Goal: Information Seeking & Learning: Learn about a topic

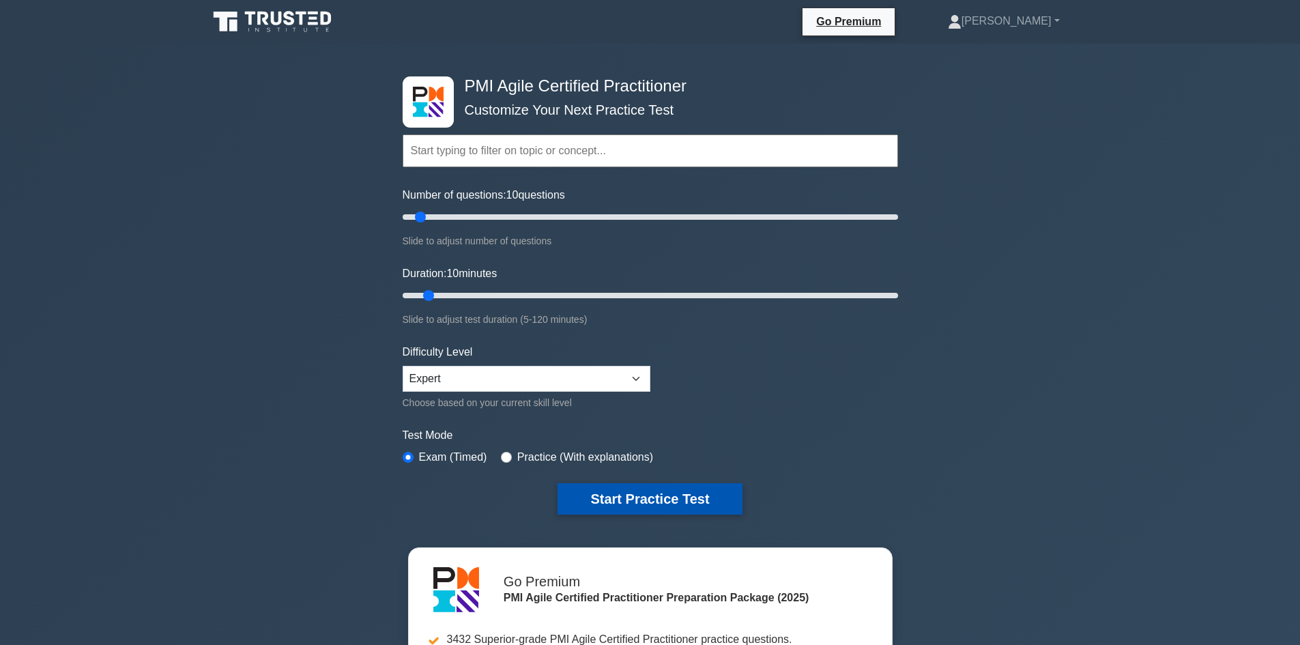
click at [645, 499] on button "Start Practice Test" at bounding box center [650, 498] width 184 height 31
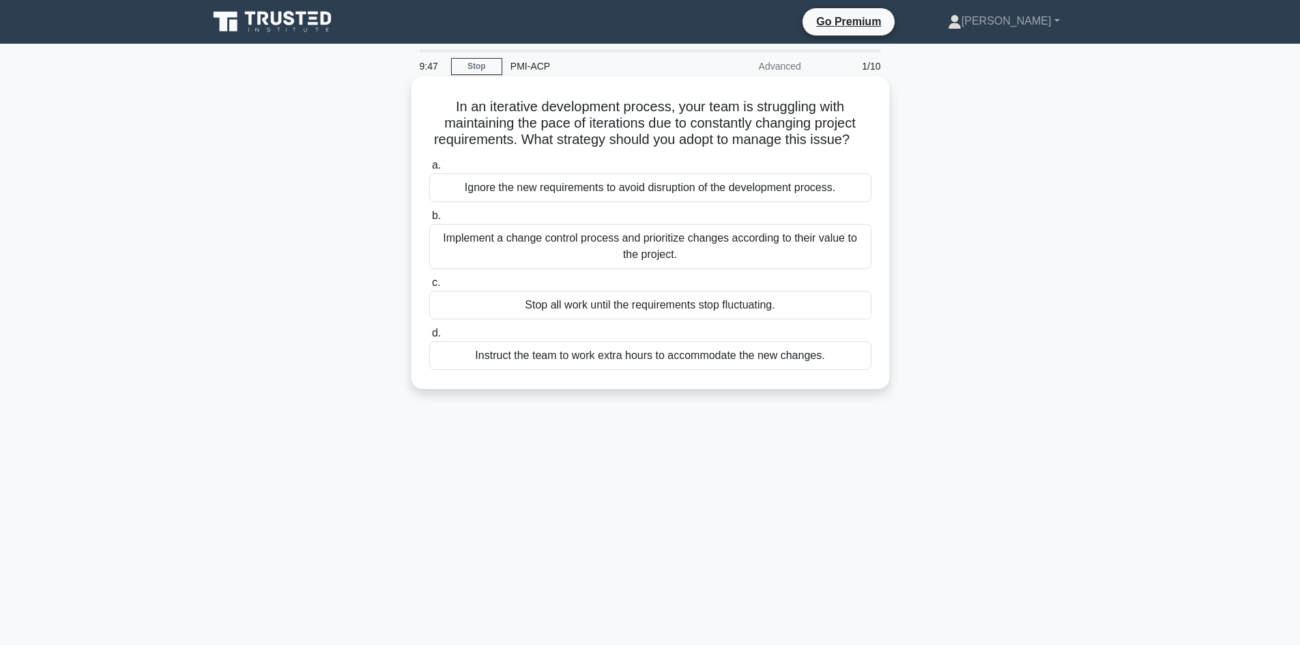
click at [583, 259] on div "Implement a change control process and prioritize changes according to their va…" at bounding box center [650, 246] width 442 height 45
click at [429, 220] on input "b. Implement a change control process and prioritize changes according to their…" at bounding box center [429, 216] width 0 height 9
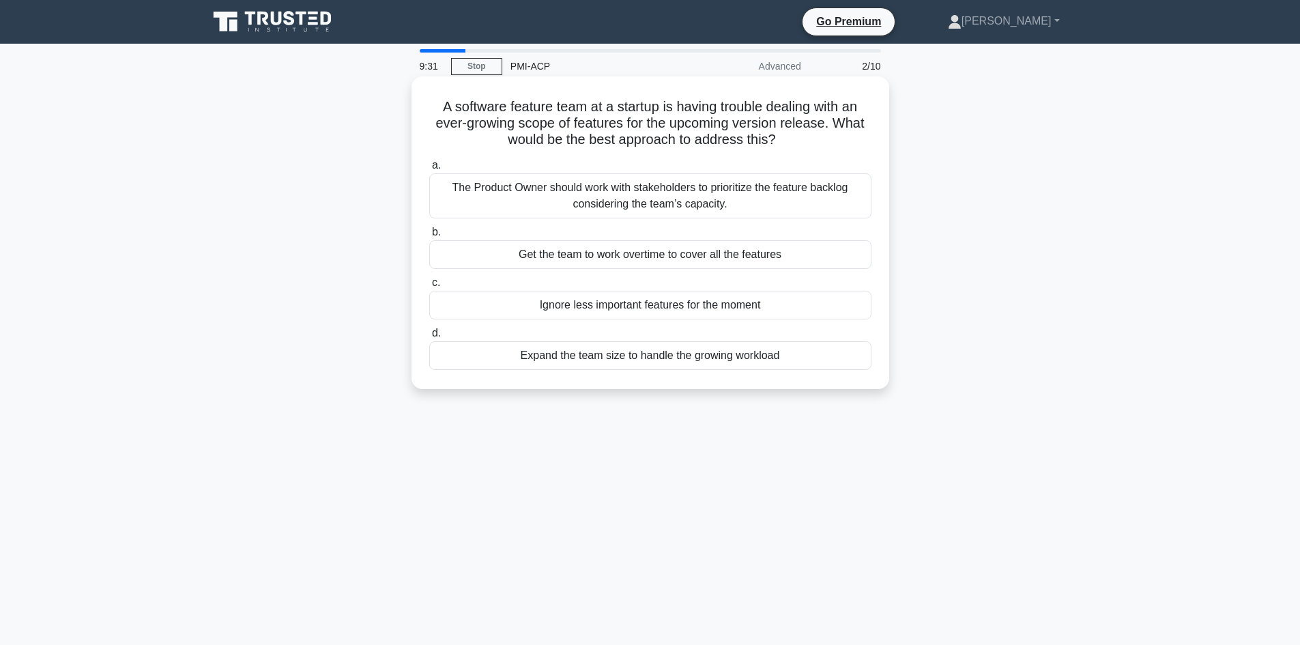
click at [534, 201] on div "The Product Owner should work with stakeholders to prioritize the feature backl…" at bounding box center [650, 195] width 442 height 45
click at [429, 170] on input "a. The Product Owner should work with stakeholders to prioritize the feature ba…" at bounding box center [429, 165] width 0 height 9
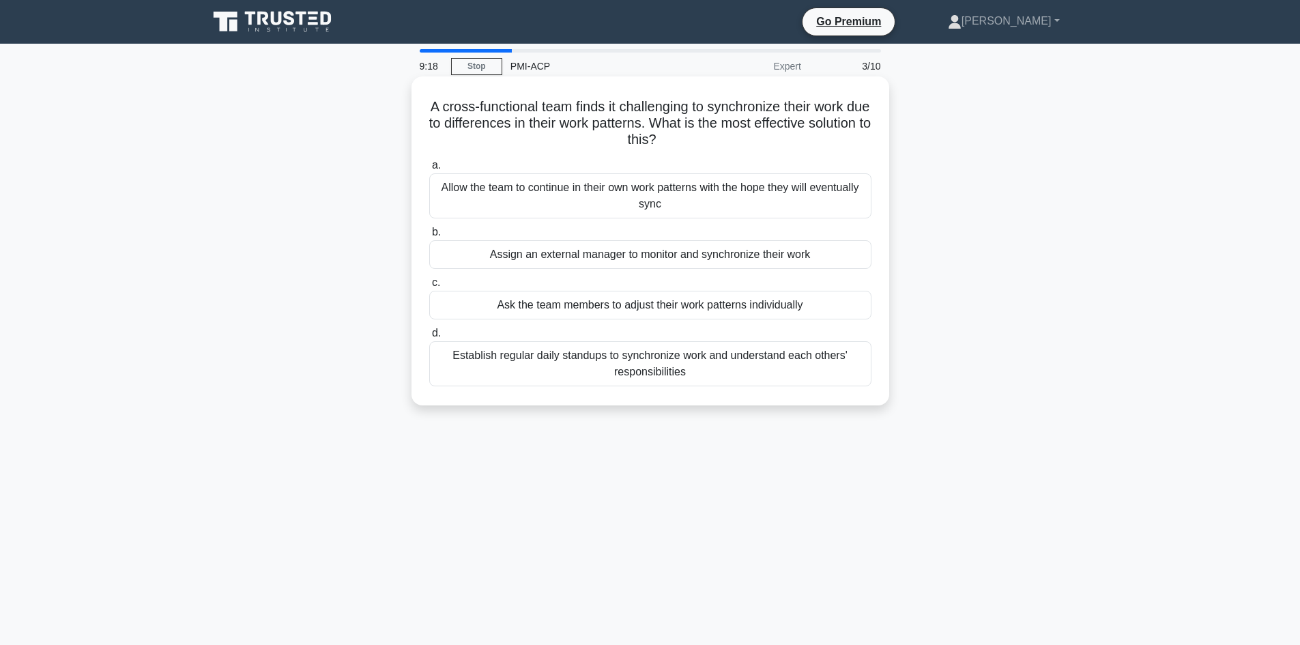
click at [610, 370] on div "Establish regular daily standups to synchronize work and understand each others…" at bounding box center [650, 363] width 442 height 45
click at [429, 338] on input "d. Establish regular daily standups to synchronize work and understand each oth…" at bounding box center [429, 333] width 0 height 9
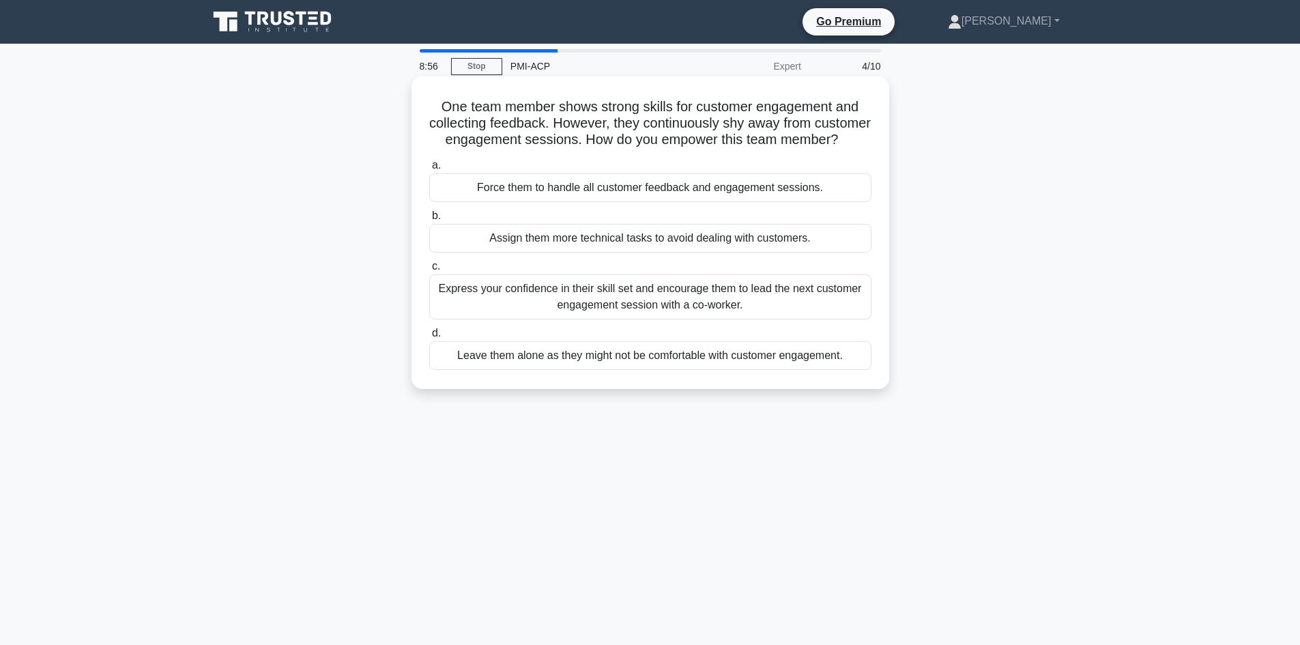
click at [561, 315] on div "Express your confidence in their skill set and encourage them to lead the next …" at bounding box center [650, 296] width 442 height 45
click at [429, 271] on input "c. Express your confidence in their skill set and encourage them to lead the ne…" at bounding box center [429, 266] width 0 height 9
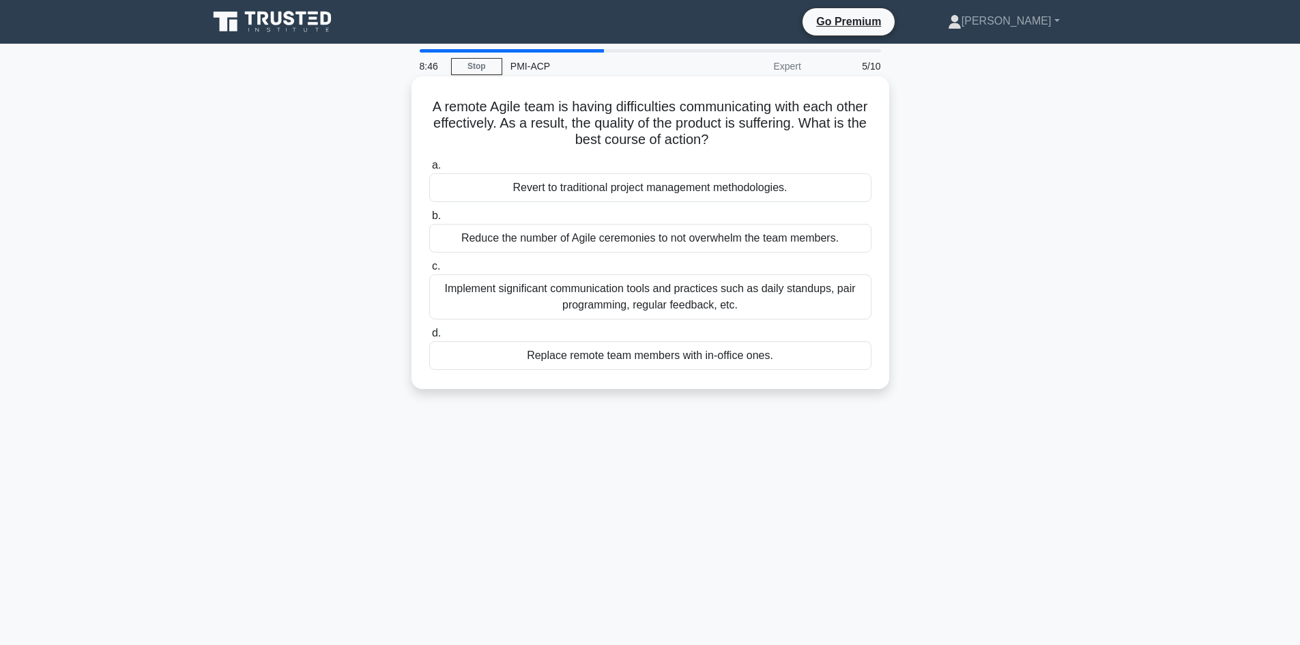
click at [630, 301] on div "Implement significant communication tools and practices such as daily standups,…" at bounding box center [650, 296] width 442 height 45
click at [565, 304] on div "Implement significant communication tools and practices such as daily standups,…" at bounding box center [650, 296] width 442 height 45
click at [429, 271] on input "c. Implement significant communication tools and practices such as daily standu…" at bounding box center [429, 266] width 0 height 9
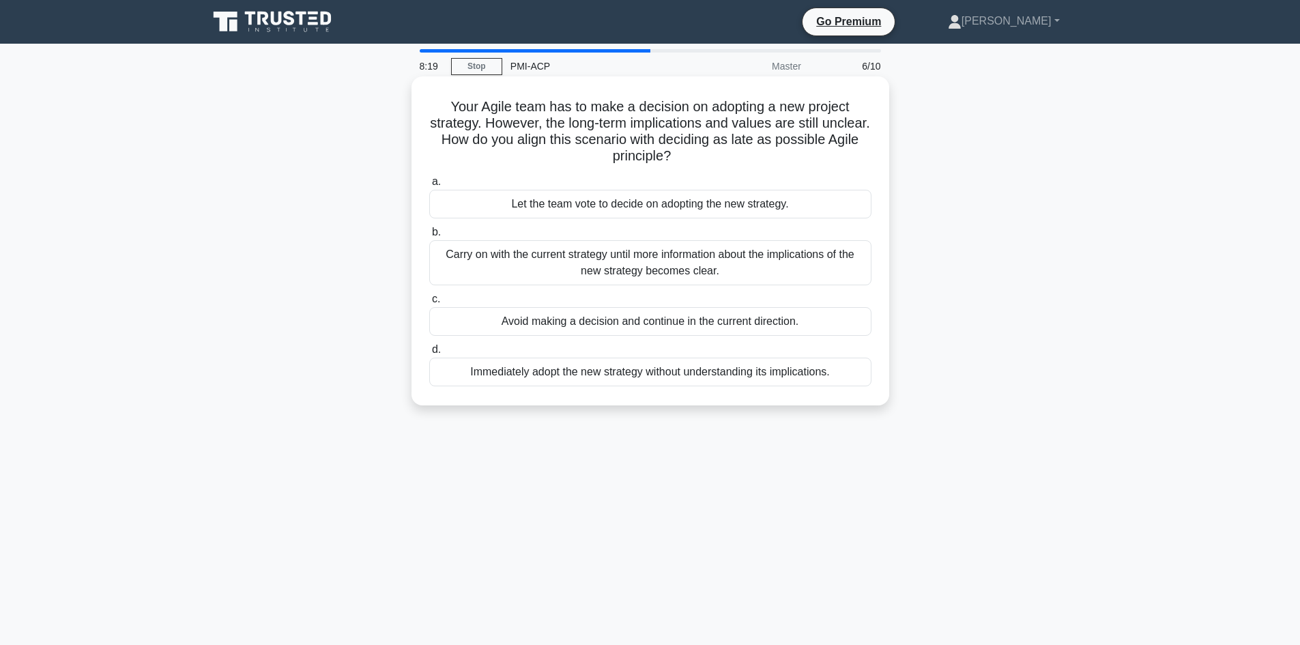
click at [575, 272] on div "Carry on with the current strategy until more information about the implication…" at bounding box center [650, 262] width 442 height 45
click at [429, 237] on input "b. Carry on with the current strategy until more information about the implicat…" at bounding box center [429, 232] width 0 height 9
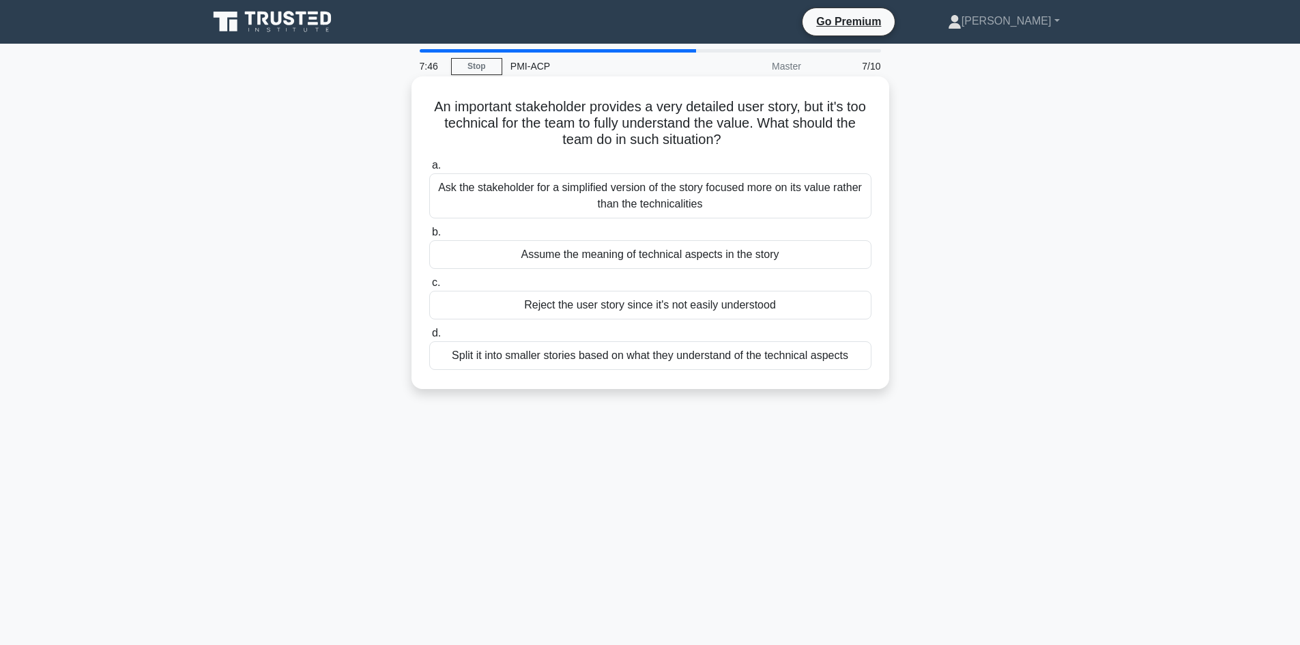
click at [530, 358] on div "Split it into smaller stories based on what they understand of the technical as…" at bounding box center [650, 355] width 442 height 29
click at [429, 338] on input "d. Split it into smaller stories based on what they understand of the technical…" at bounding box center [429, 333] width 0 height 9
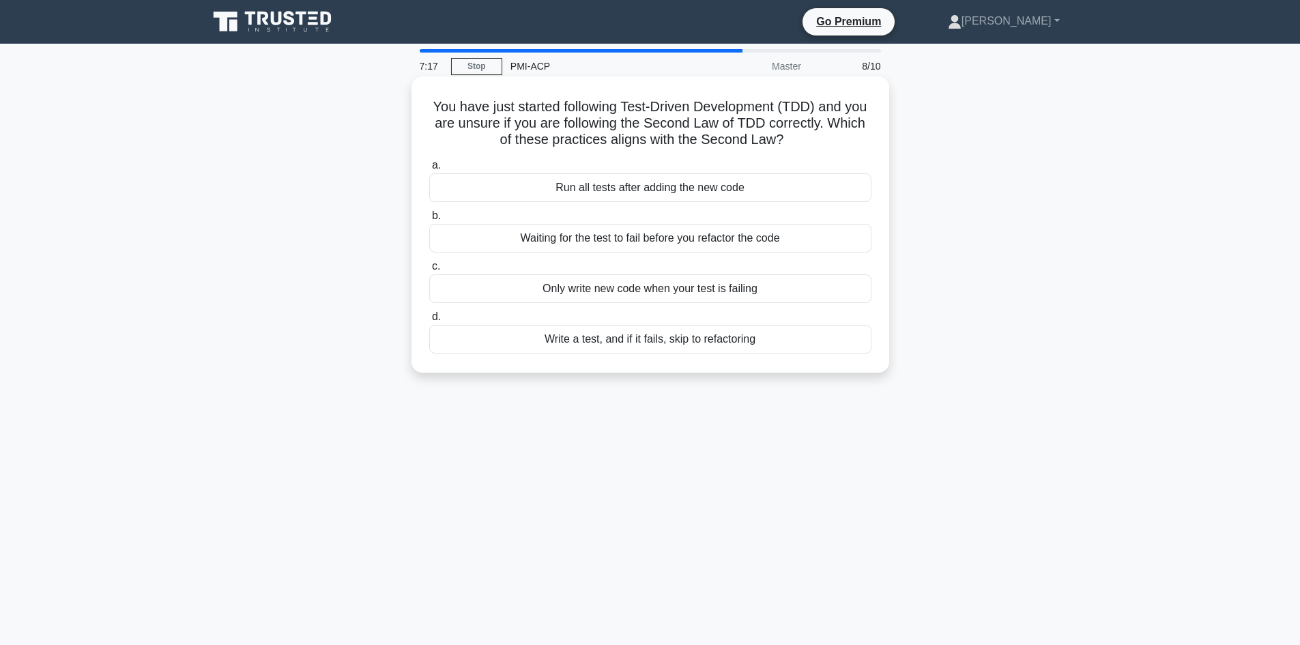
click at [588, 245] on div "Waiting for the test to fail before you refactor the code" at bounding box center [650, 238] width 442 height 29
click at [429, 220] on input "b. Waiting for the test to fail before you refactor the code" at bounding box center [429, 216] width 0 height 9
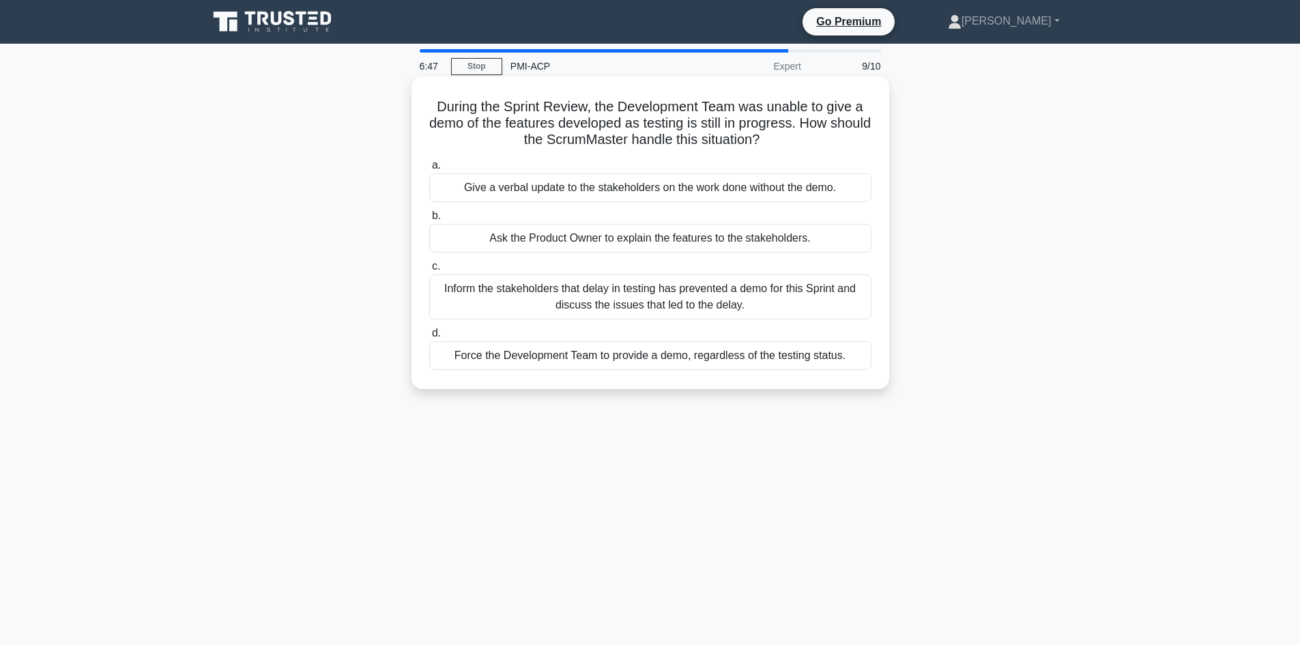
click at [600, 304] on div "Inform the stakeholders that delay in testing has prevented a demo for this Spr…" at bounding box center [650, 296] width 442 height 45
click at [429, 271] on input "c. Inform the stakeholders that delay in testing has prevented a demo for this …" at bounding box center [429, 266] width 0 height 9
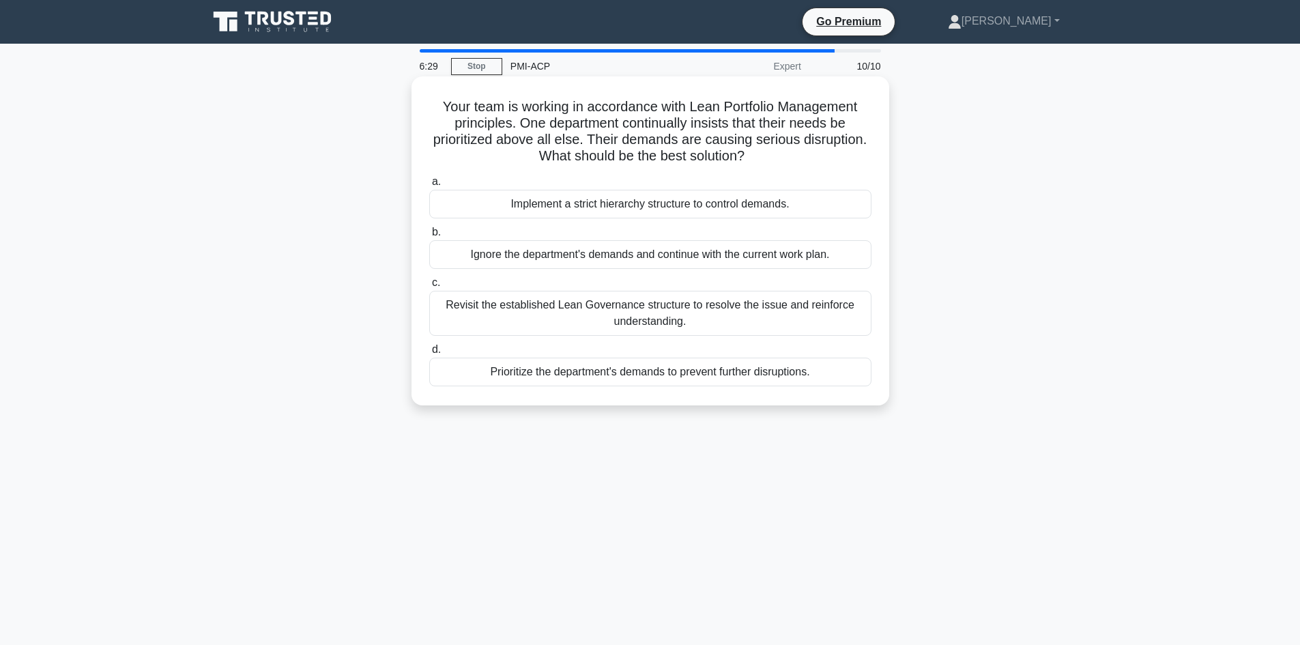
click at [528, 313] on div "Revisit the established Lean Governance structure to resolve the issue and rein…" at bounding box center [650, 313] width 442 height 45
click at [429, 287] on input "c. Revisit the established Lean Governance structure to resolve the issue and r…" at bounding box center [429, 282] width 0 height 9
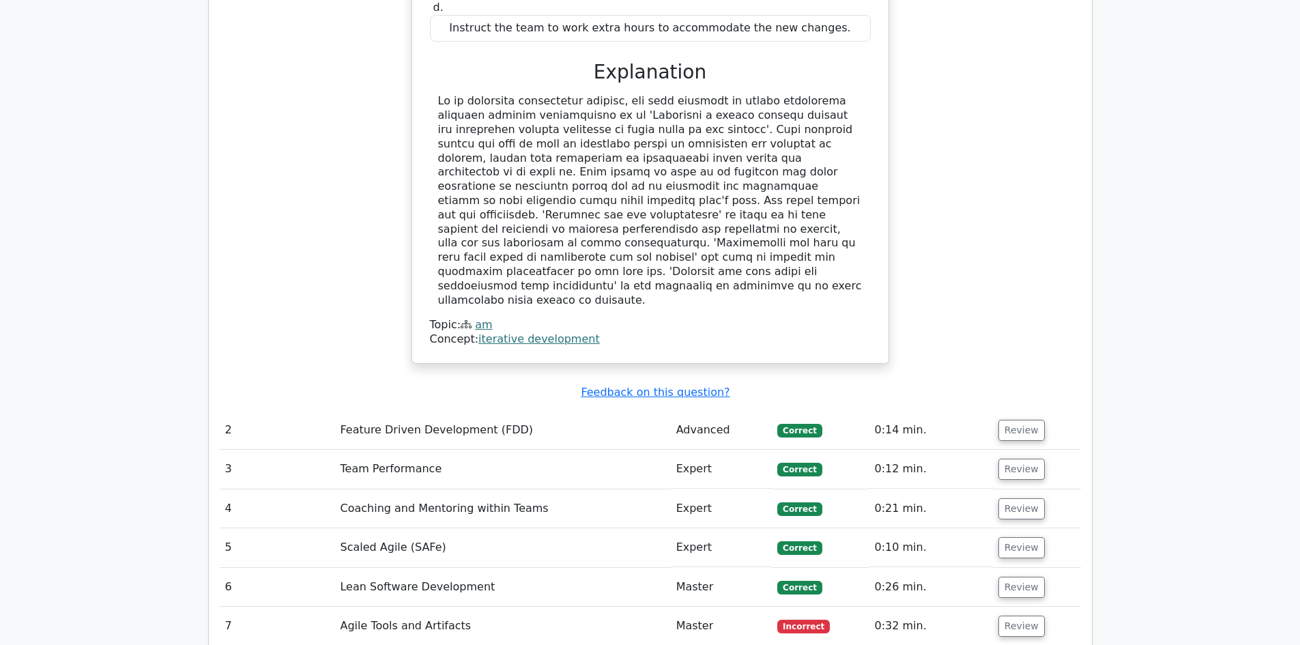
scroll to position [1570, 0]
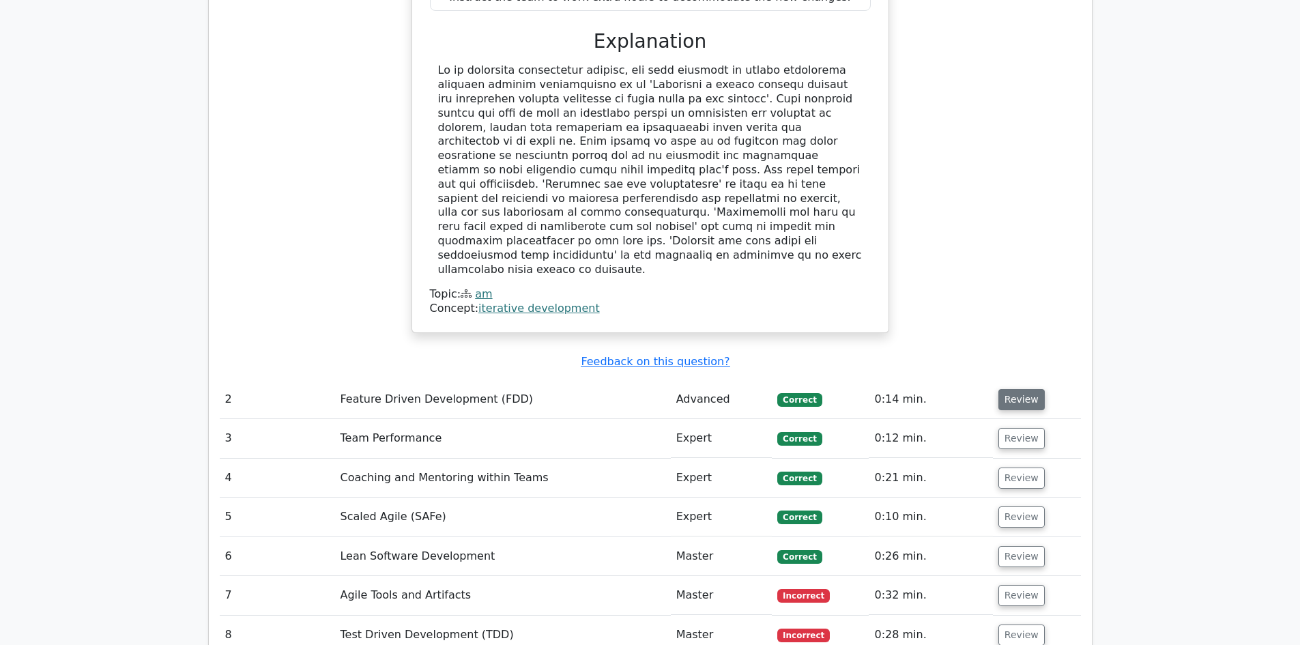
click at [1011, 389] on button "Review" at bounding box center [1021, 399] width 46 height 21
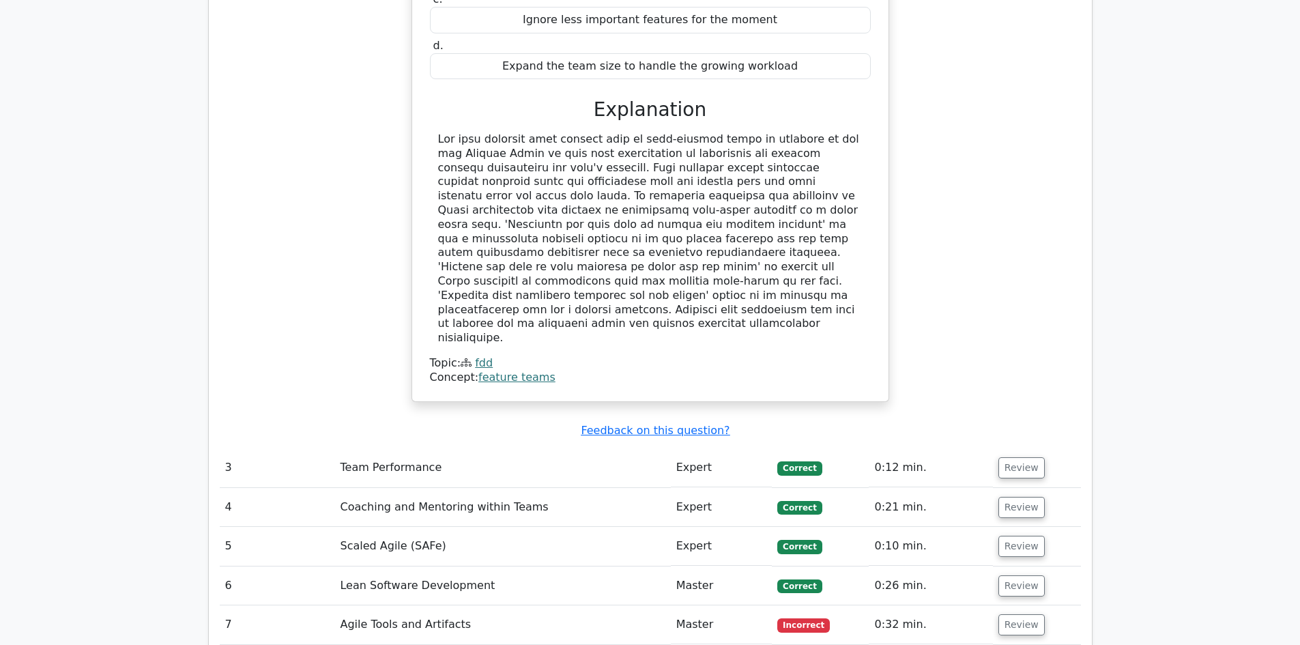
scroll to position [2184, 0]
click at [1008, 456] on button "Review" at bounding box center [1021, 466] width 46 height 21
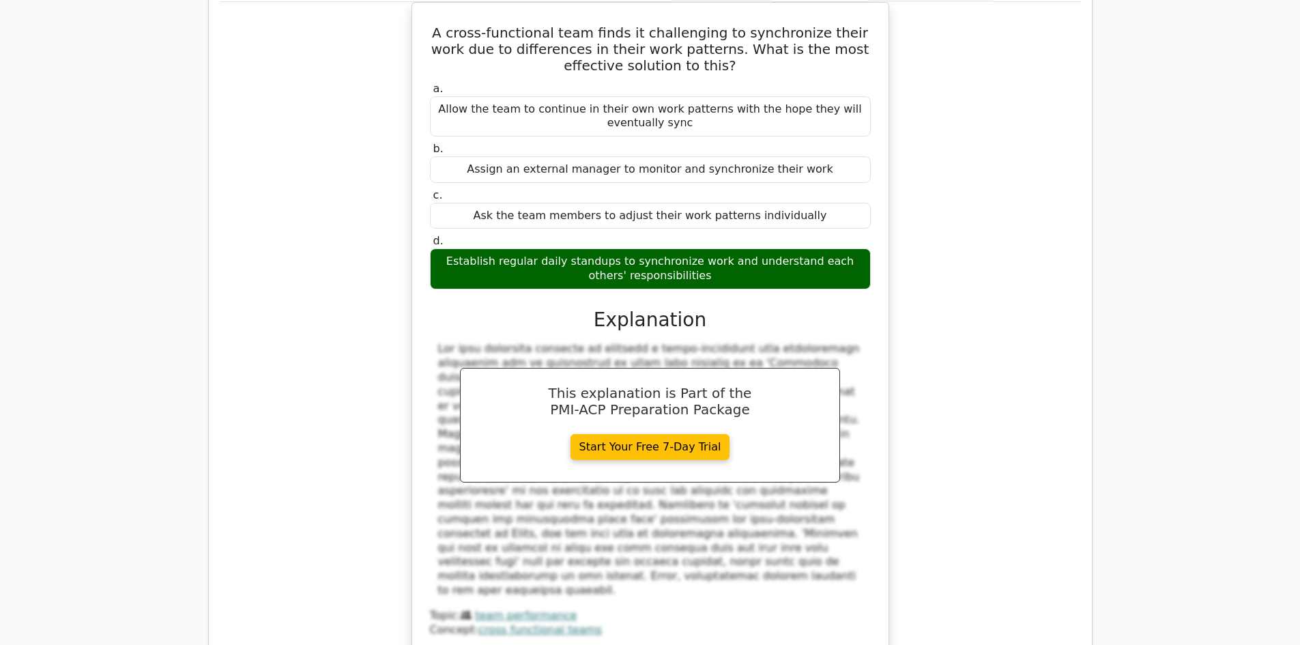
scroll to position [2798, 0]
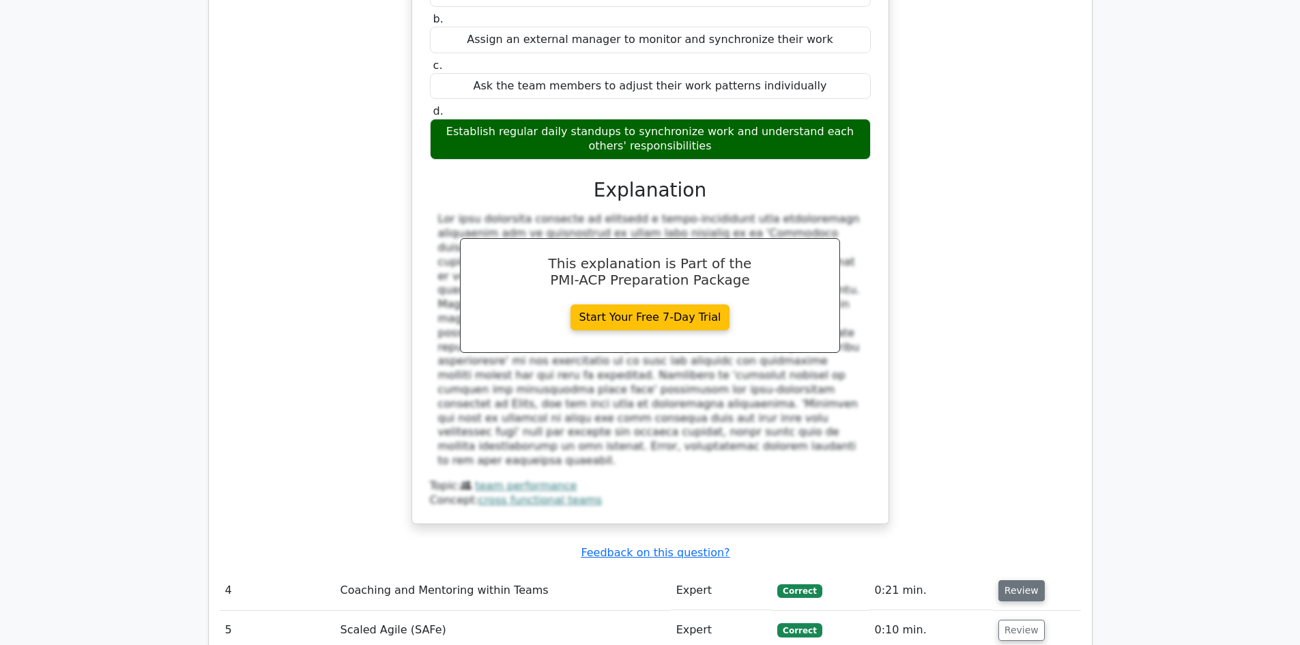
click at [1016, 580] on button "Review" at bounding box center [1021, 590] width 46 height 21
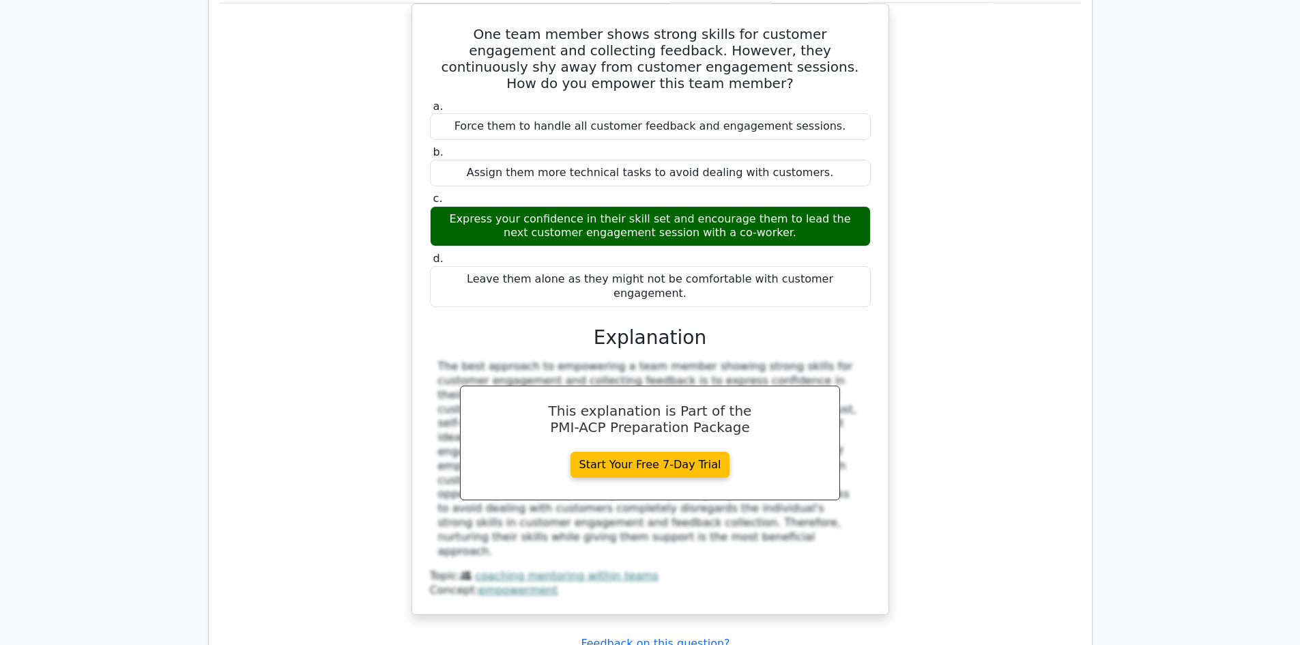
scroll to position [3549, 0]
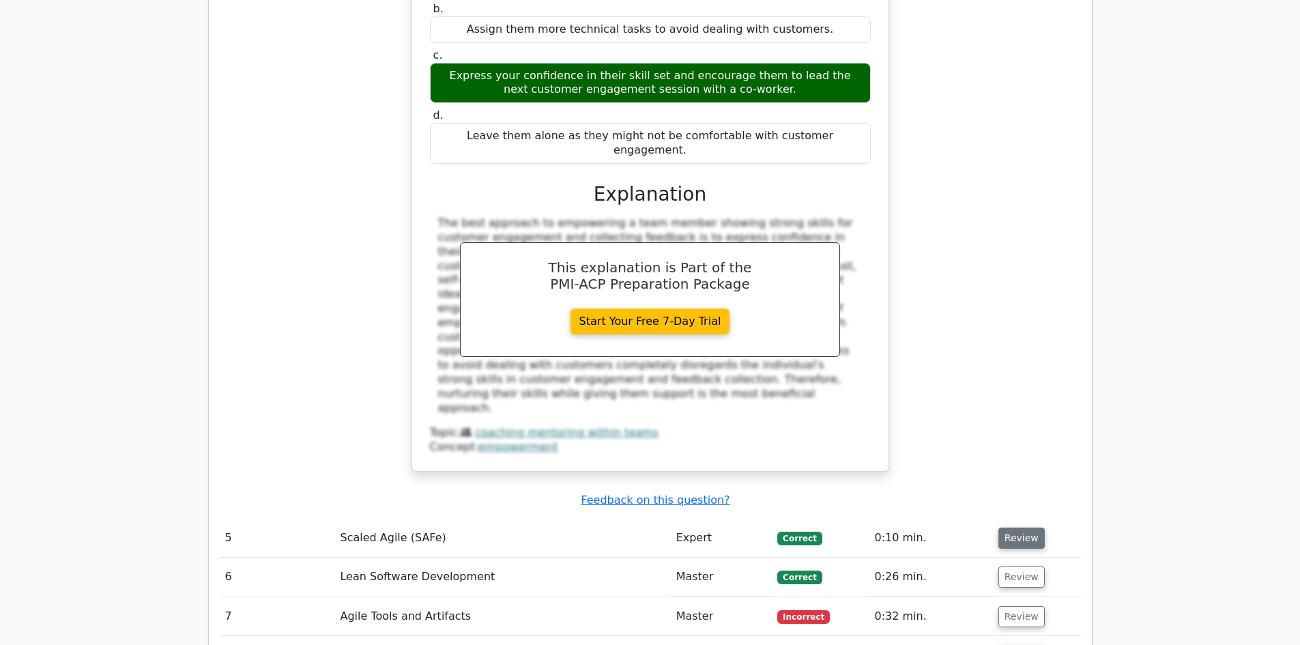
click at [1024, 528] on button "Review" at bounding box center [1021, 538] width 46 height 21
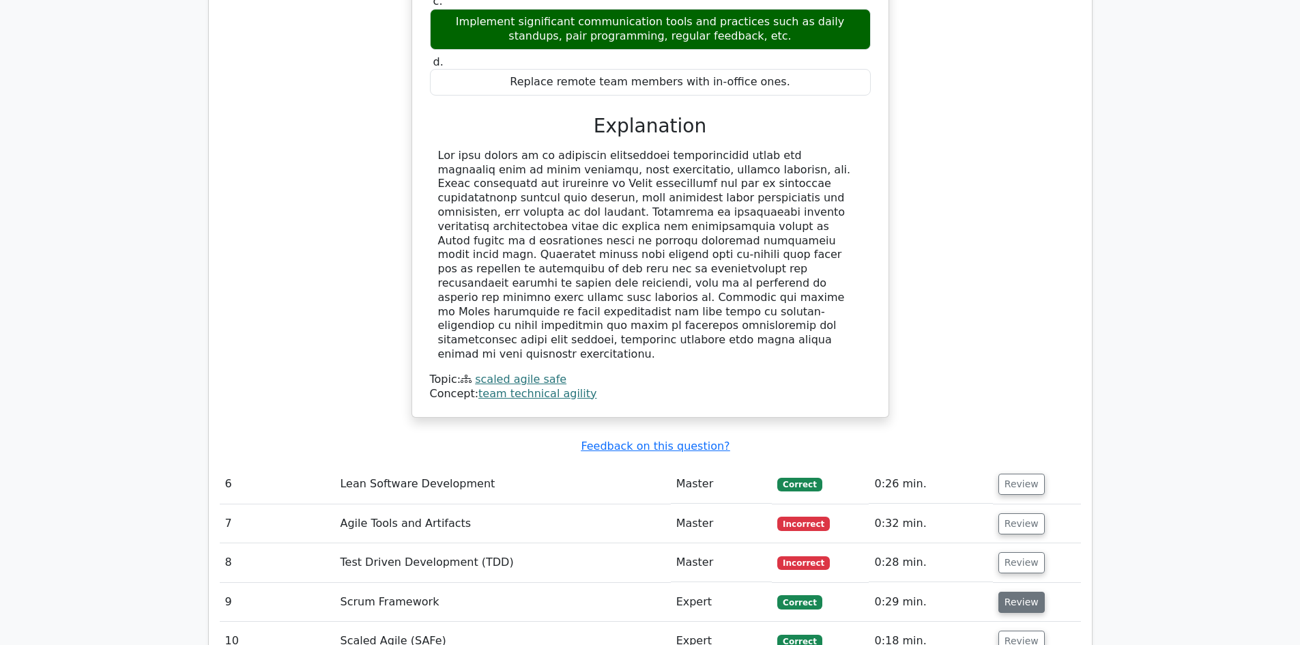
scroll to position [4300, 0]
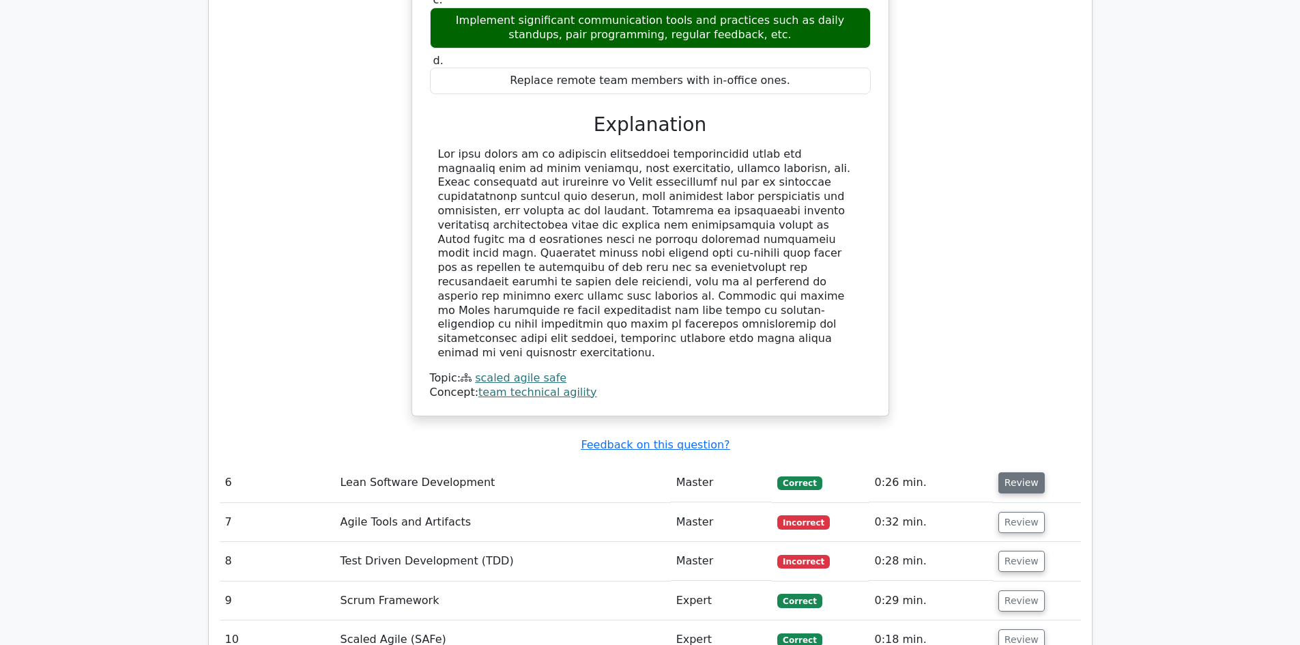
click at [1017, 472] on button "Review" at bounding box center [1021, 482] width 46 height 21
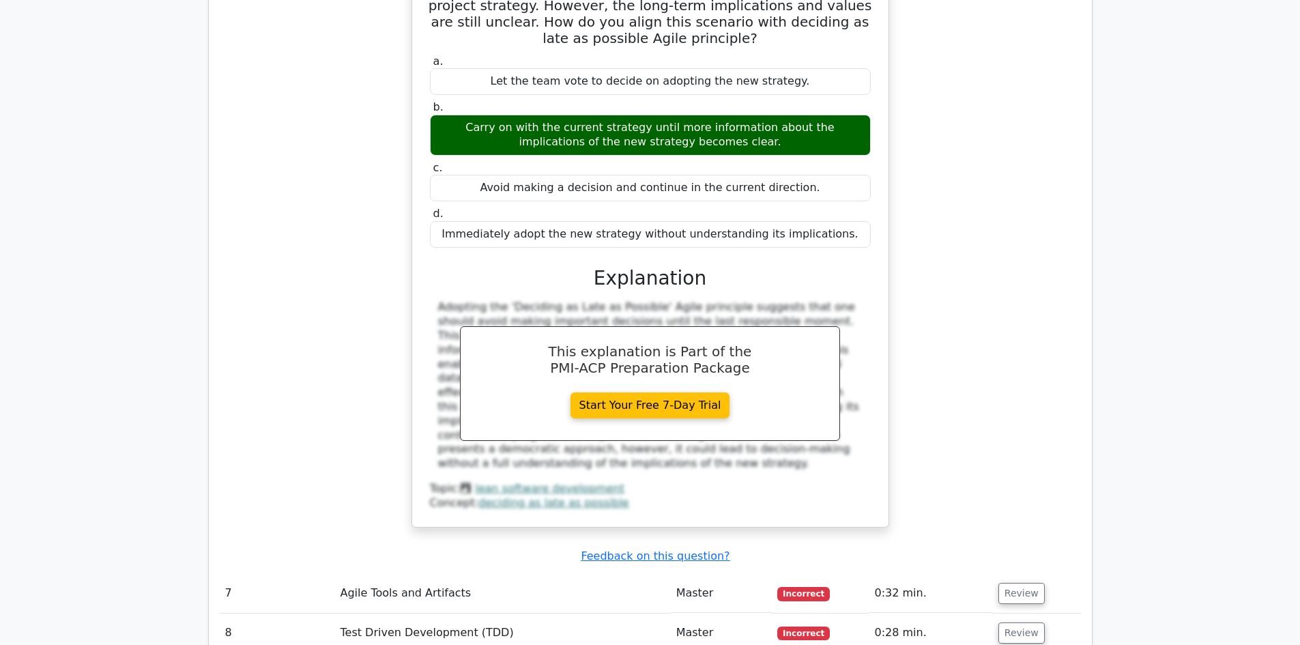
scroll to position [4846, 0]
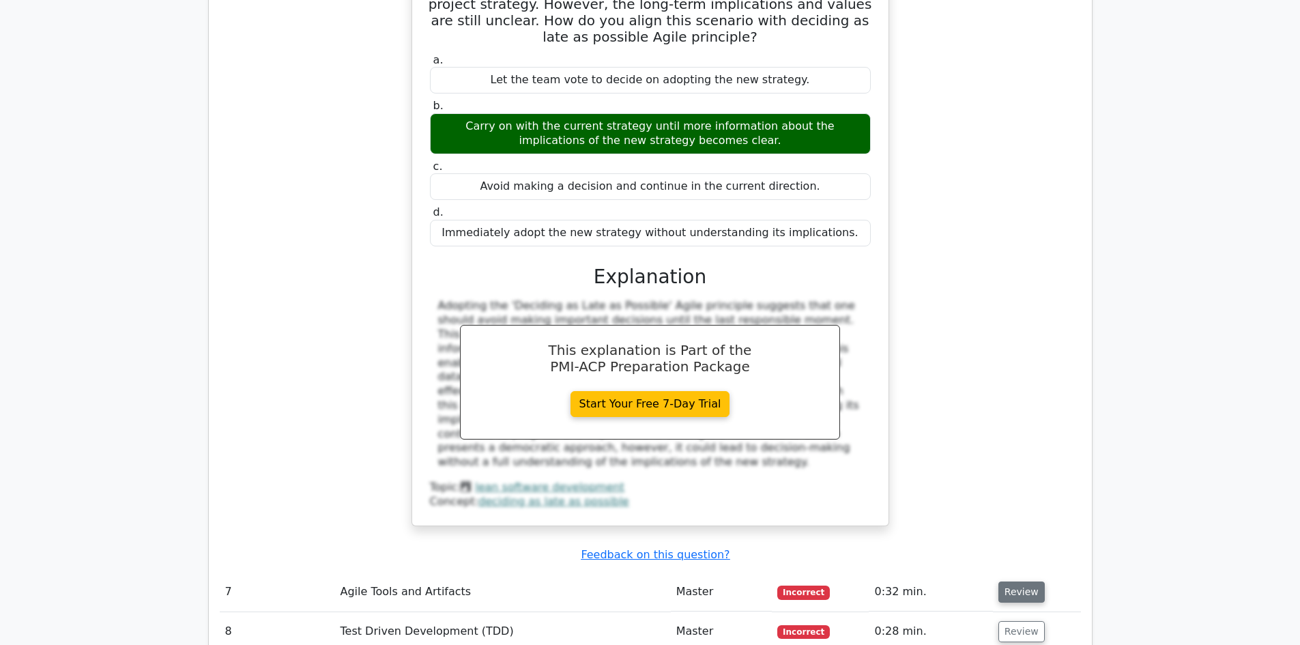
click at [1018, 581] on button "Review" at bounding box center [1021, 591] width 46 height 21
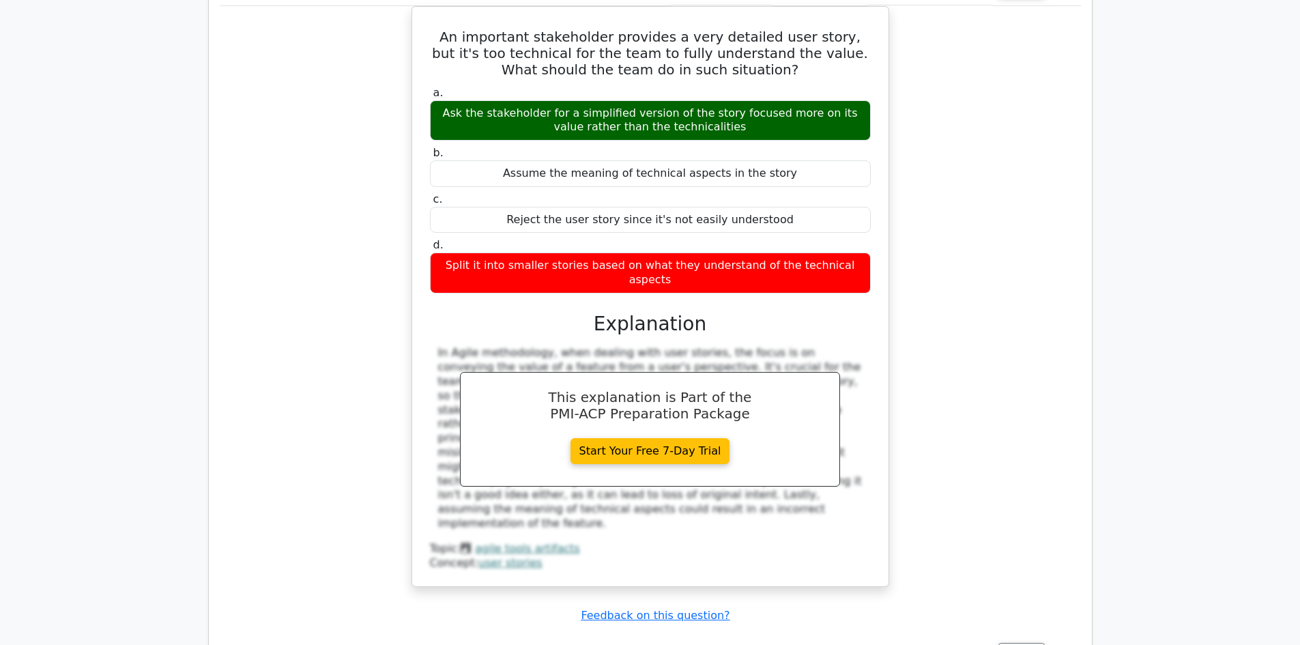
scroll to position [5460, 0]
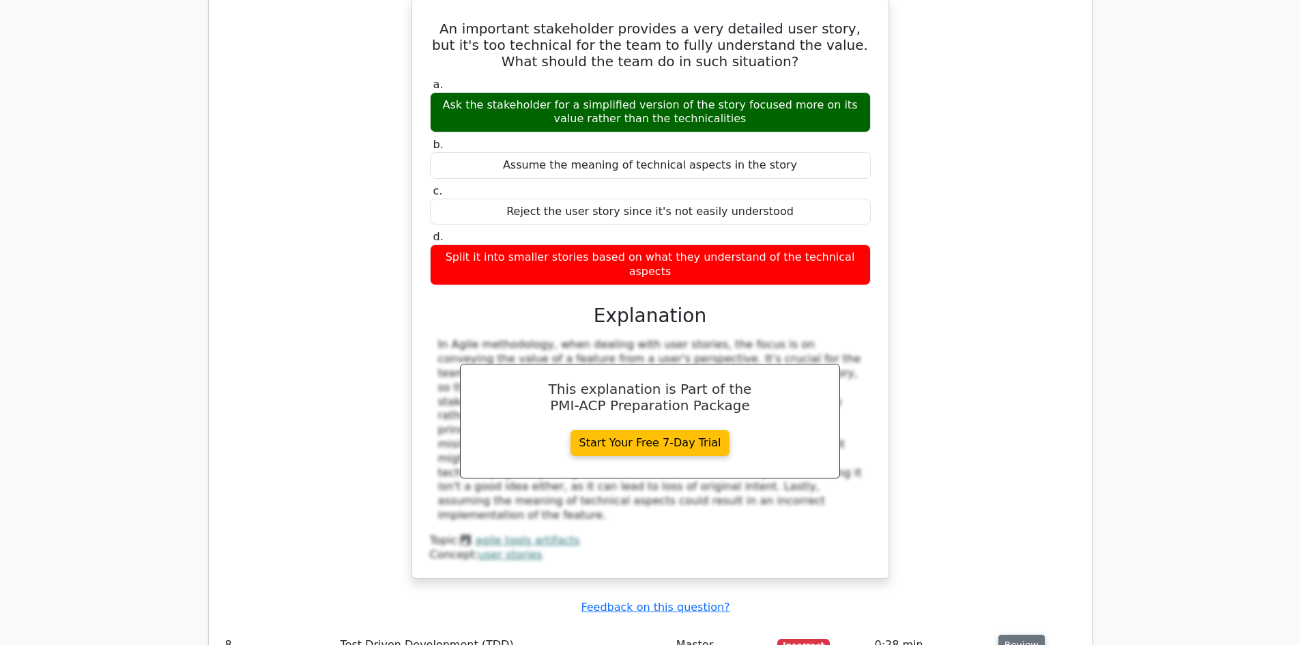
click at [1009, 635] on button "Review" at bounding box center [1021, 645] width 46 height 21
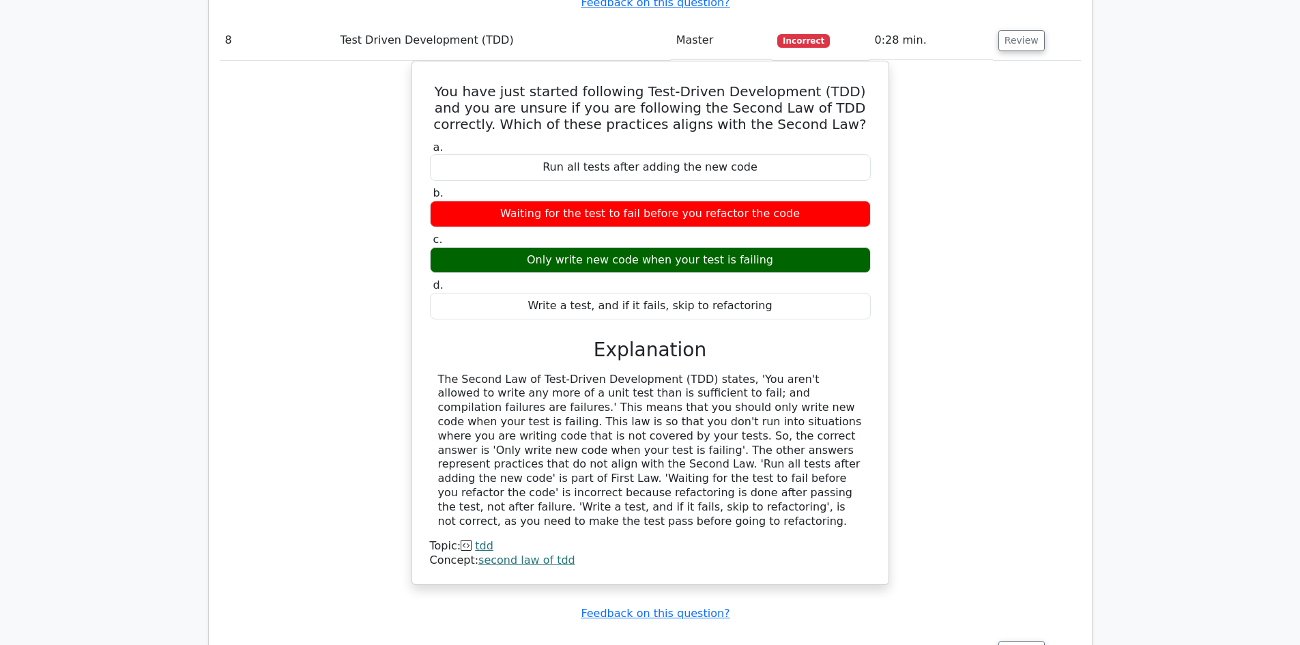
scroll to position [6074, 0]
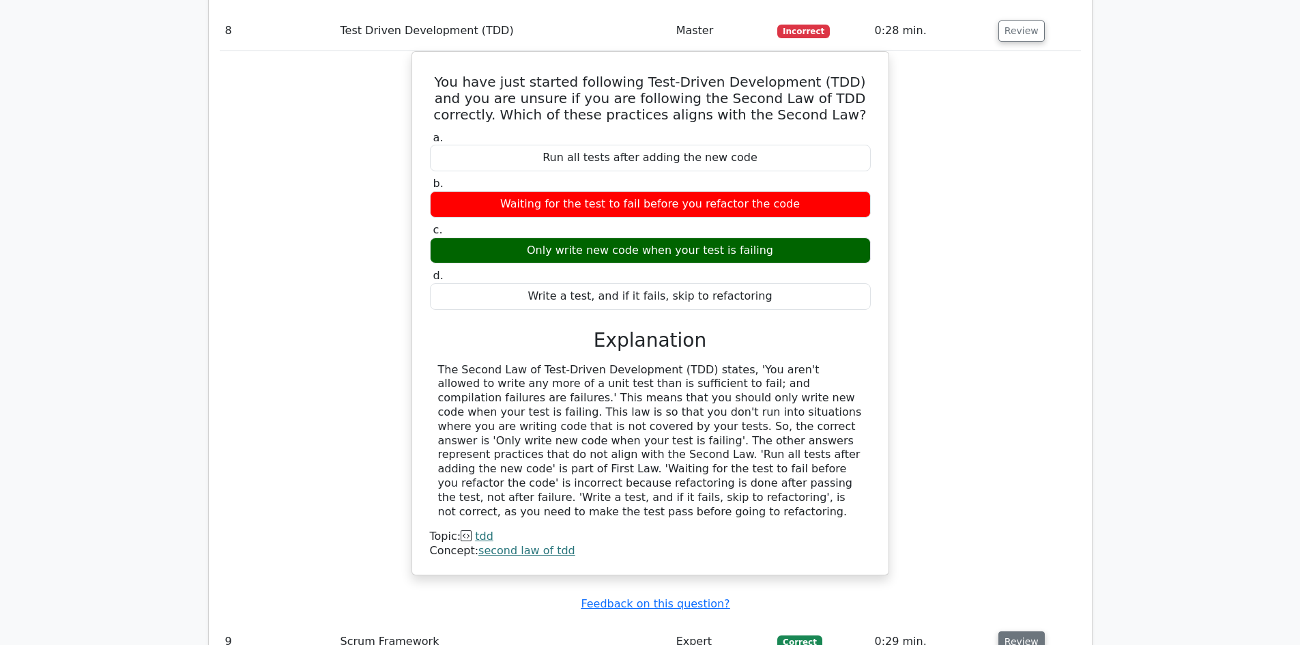
click at [1004, 631] on button "Review" at bounding box center [1021, 641] width 46 height 21
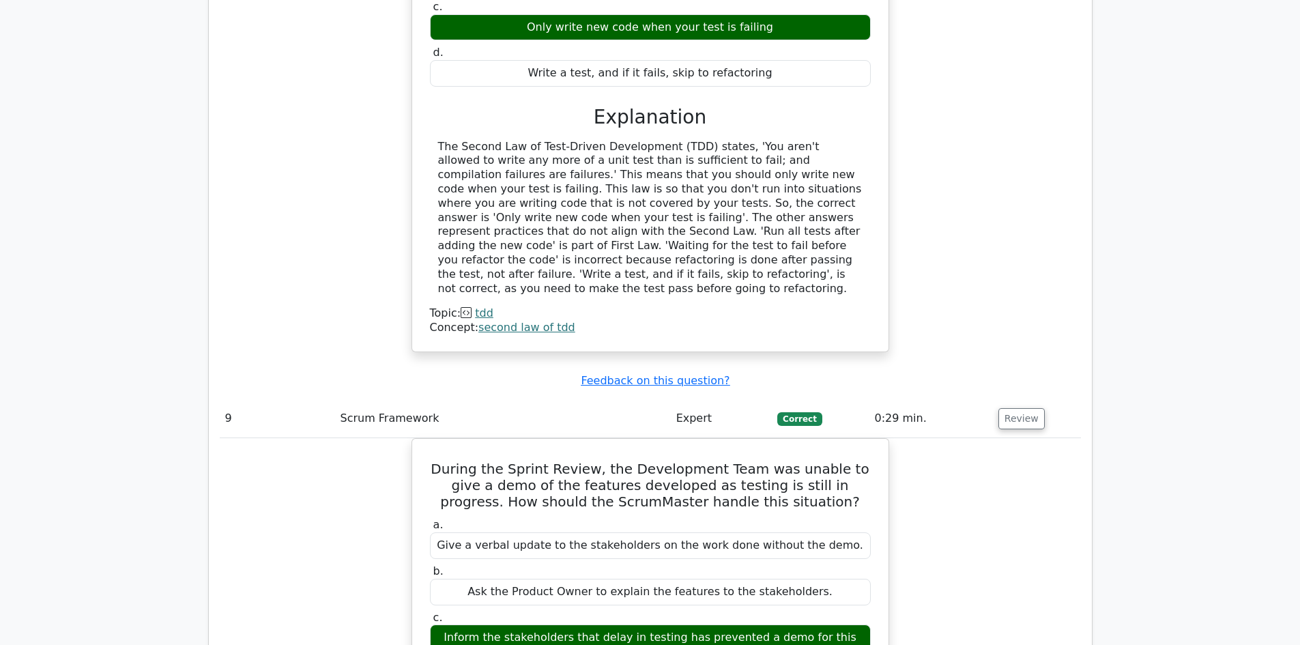
scroll to position [6552, 0]
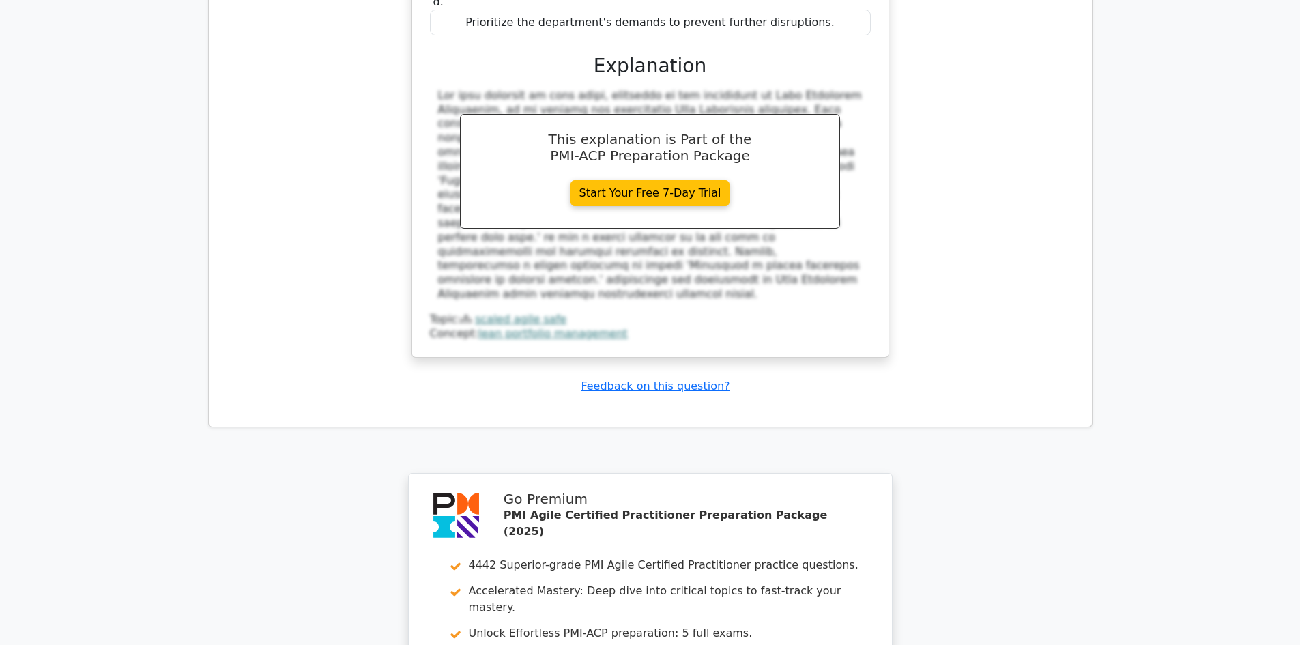
scroll to position [7703, 0]
